Goal: Check status: Check status

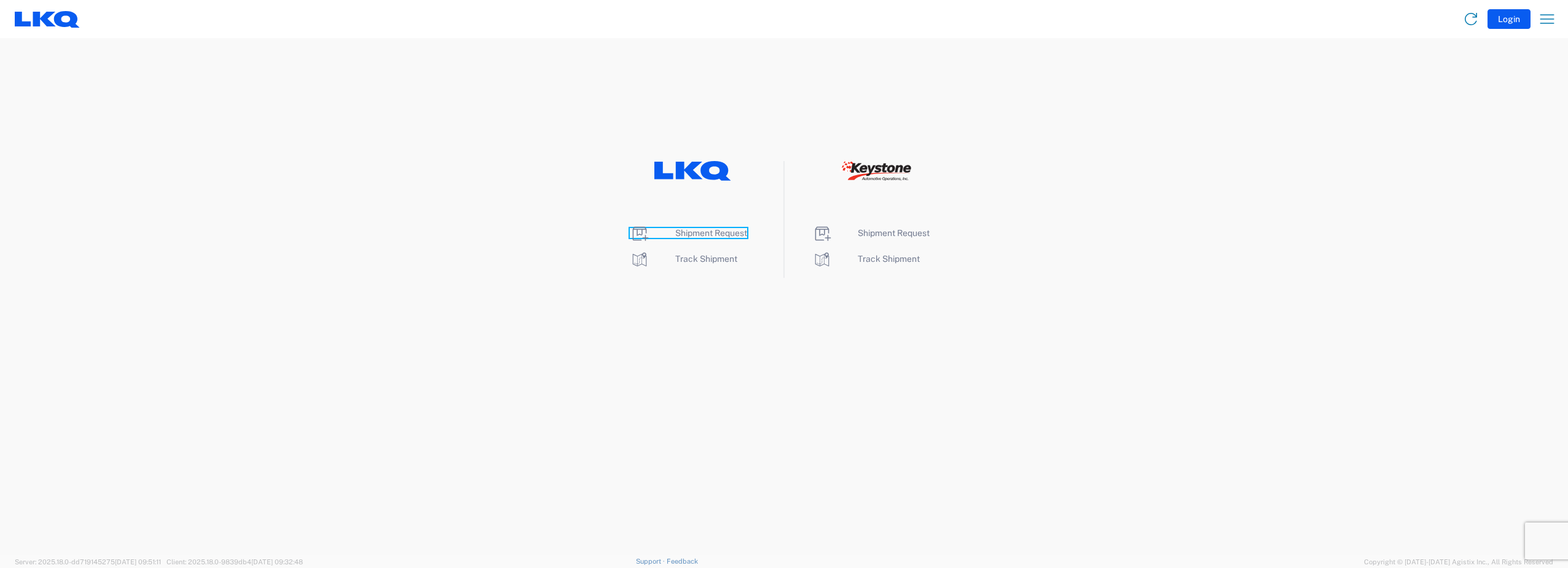
click at [690, 233] on span "Shipment Request" at bounding box center [711, 233] width 72 height 10
click at [699, 258] on span "Track Shipment" at bounding box center [706, 259] width 62 height 10
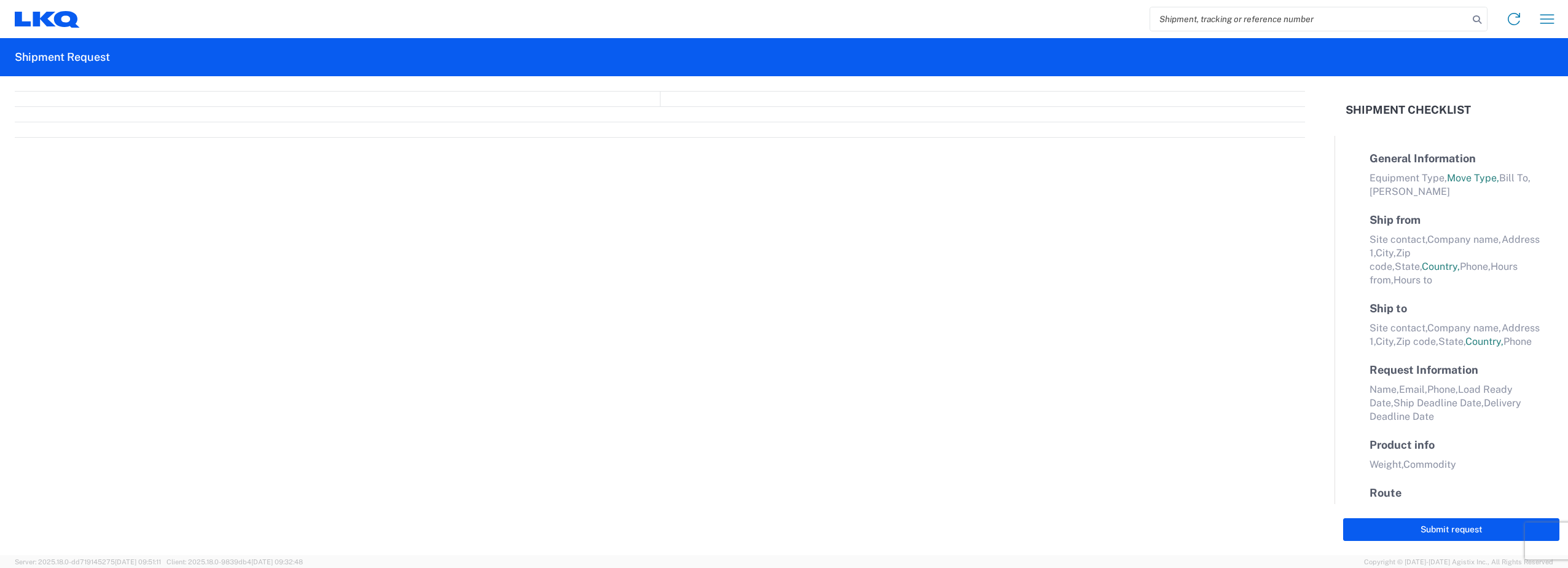
select select "FULL"
select select "LBS"
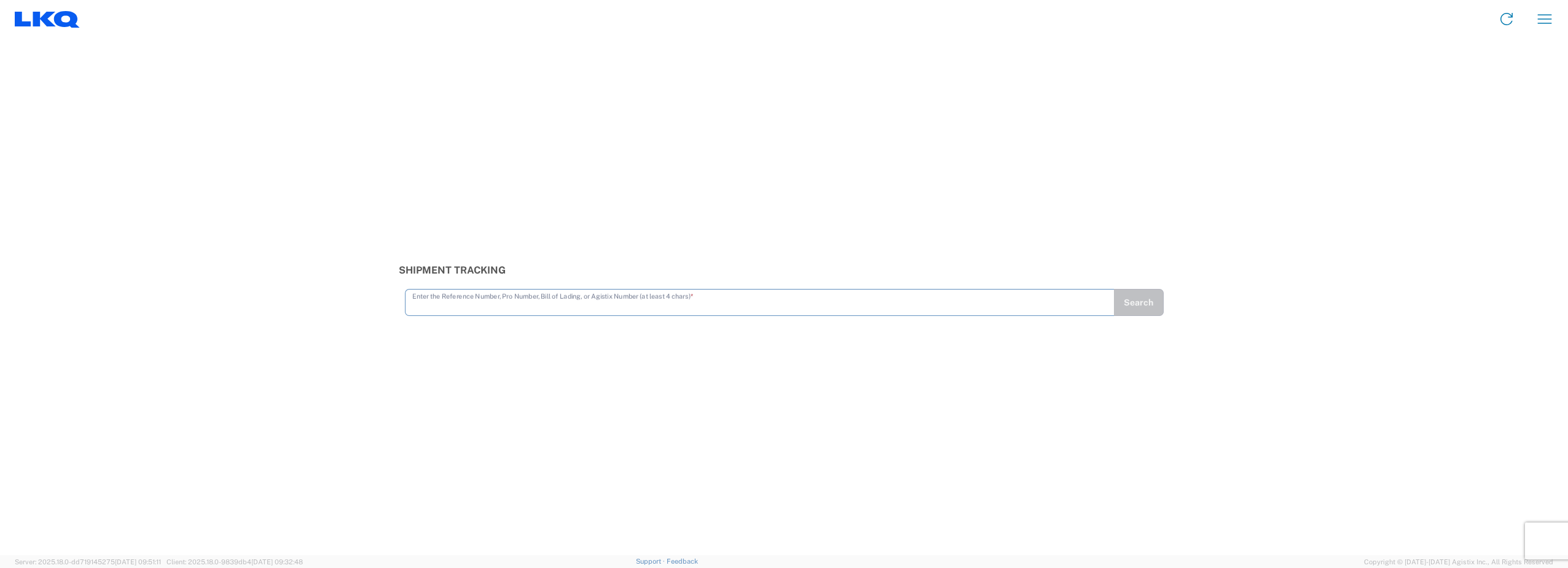
click at [509, 302] on input "text" at bounding box center [759, 301] width 695 height 22
type input "56370122"
click at [1150, 296] on button "Search" at bounding box center [1138, 302] width 51 height 27
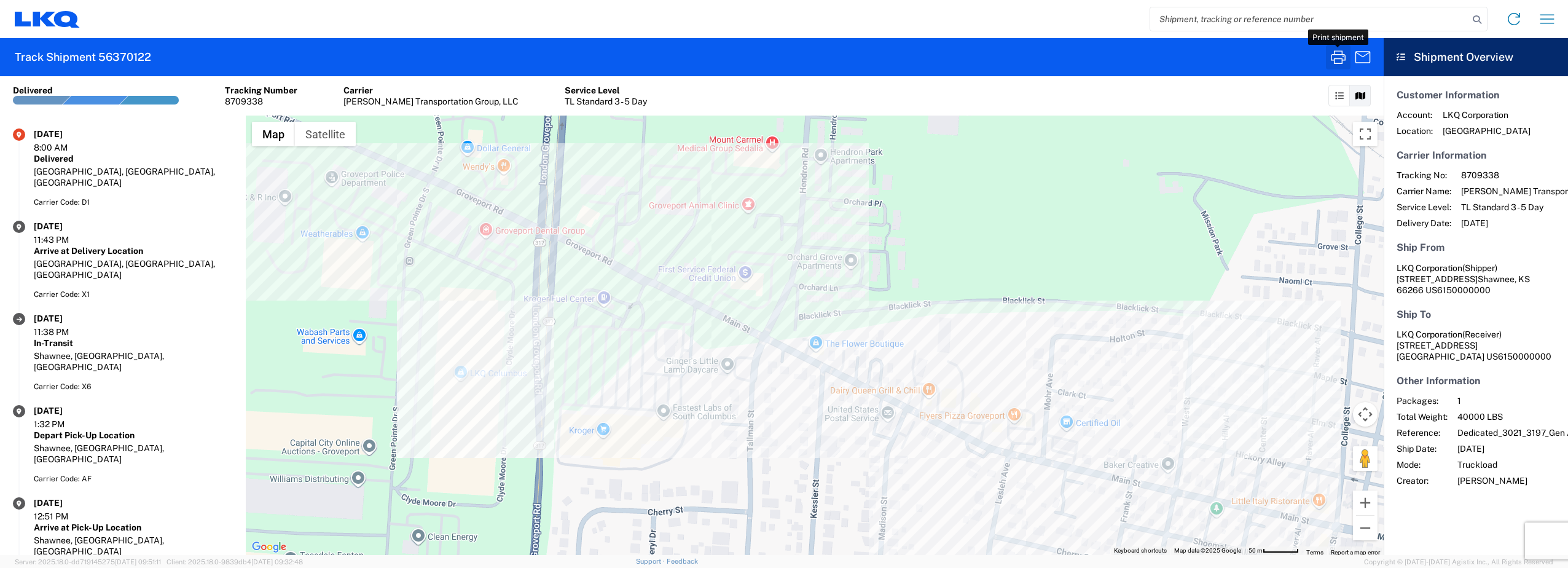
click at [1335, 57] on icon "button" at bounding box center [1338, 57] width 19 height 19
